Goal: Check status

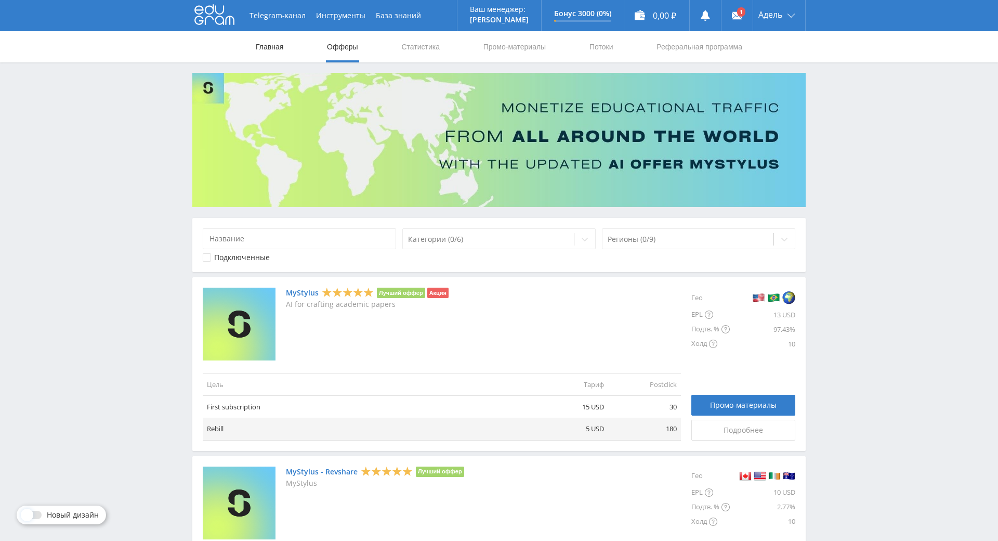
click at [268, 51] on link "Главная" at bounding box center [270, 46] width 30 height 31
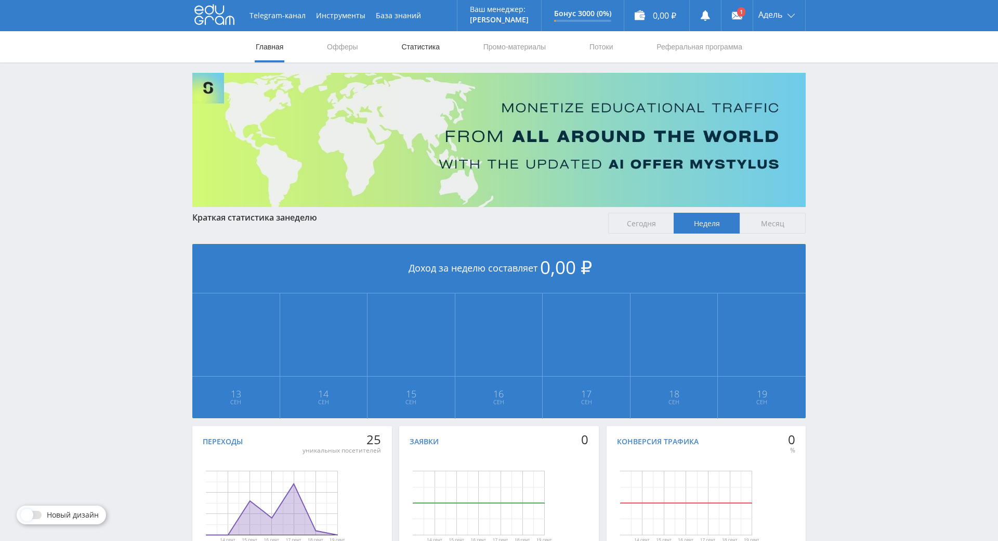
click at [408, 42] on link "Статистика" at bounding box center [420, 46] width 41 height 31
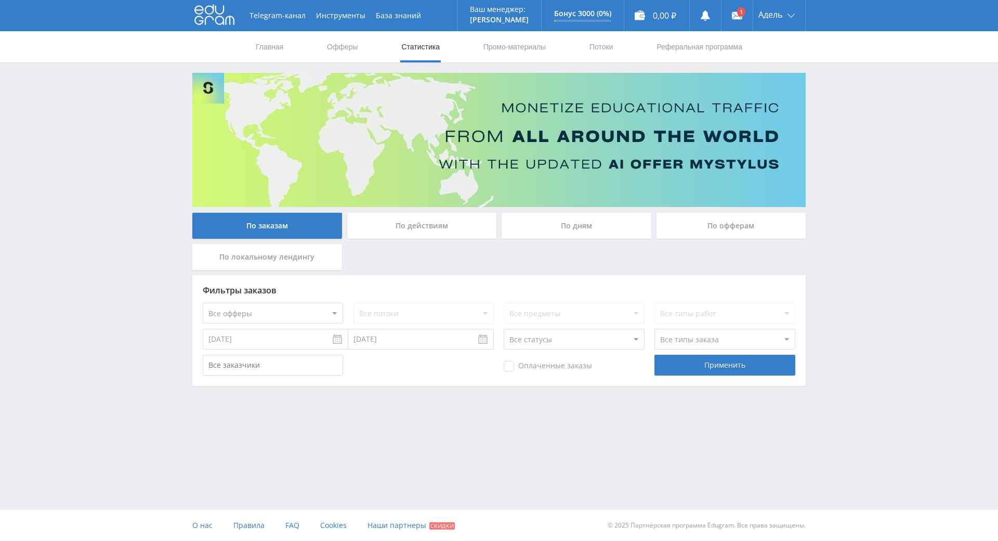
drag, startPoint x: 441, startPoint y: 223, endPoint x: 447, endPoint y: 224, distance: 5.3
click at [441, 223] on div "По действиям" at bounding box center [422, 226] width 150 height 26
click at [0, 0] on input "По действиям" at bounding box center [0, 0] width 0 height 0
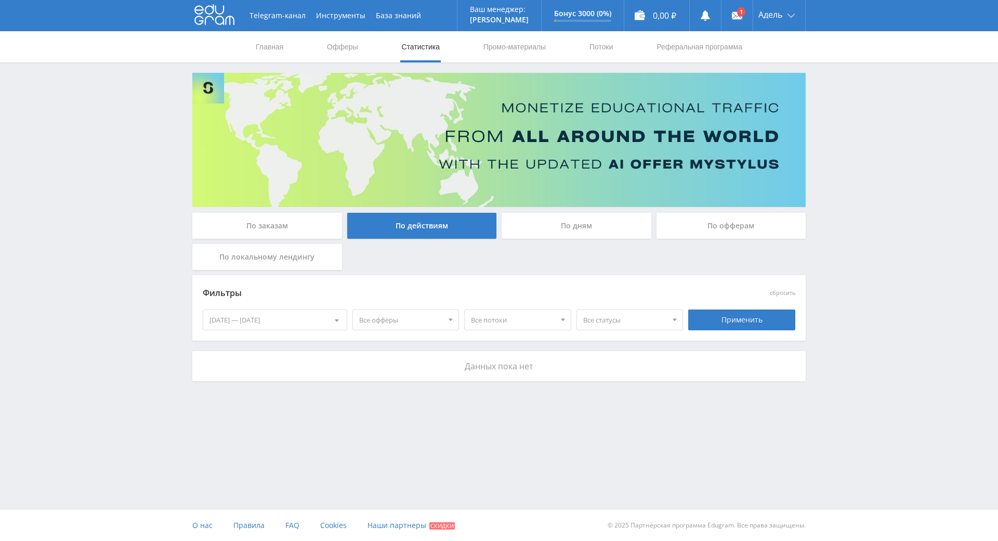
click at [686, 218] on div "По офферам" at bounding box center [732, 226] width 150 height 26
click at [0, 0] on input "По офферам" at bounding box center [0, 0] width 0 height 0
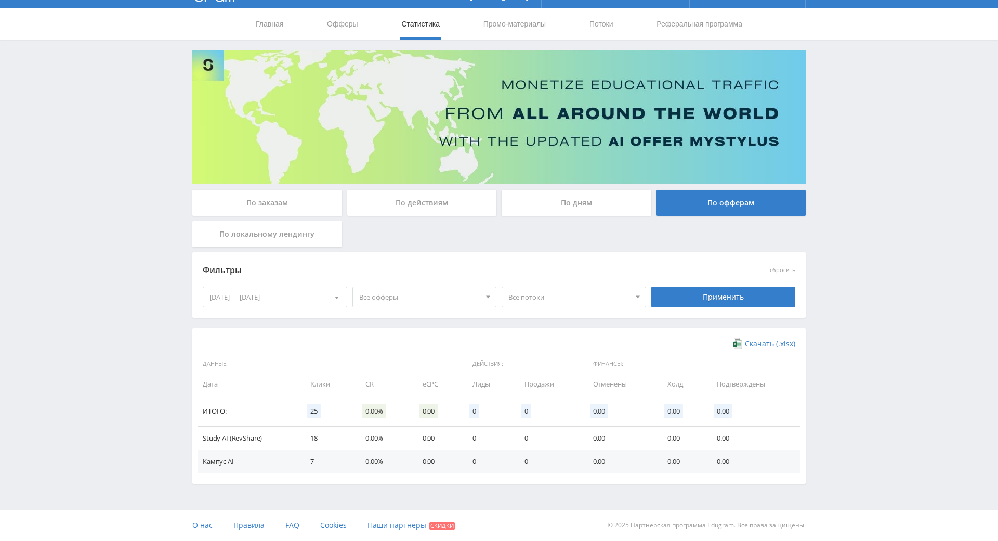
scroll to position [86, 0]
